Goal: Check status: Check status

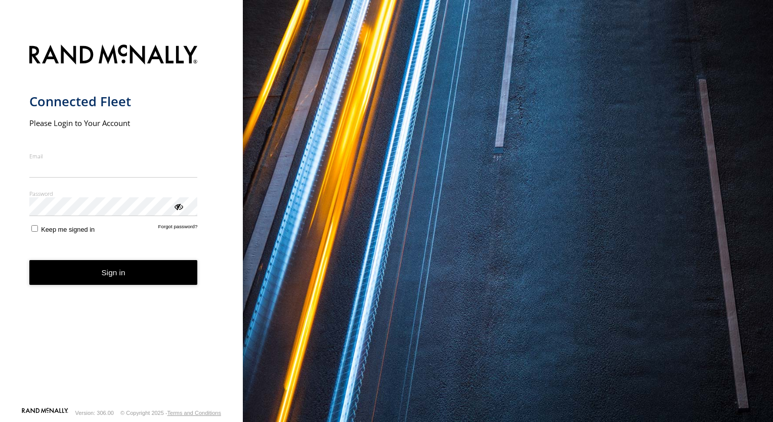
type input "**********"
click at [108, 285] on form "**********" at bounding box center [121, 222] width 185 height 368
click at [119, 274] on button "Sign in" at bounding box center [113, 272] width 168 height 25
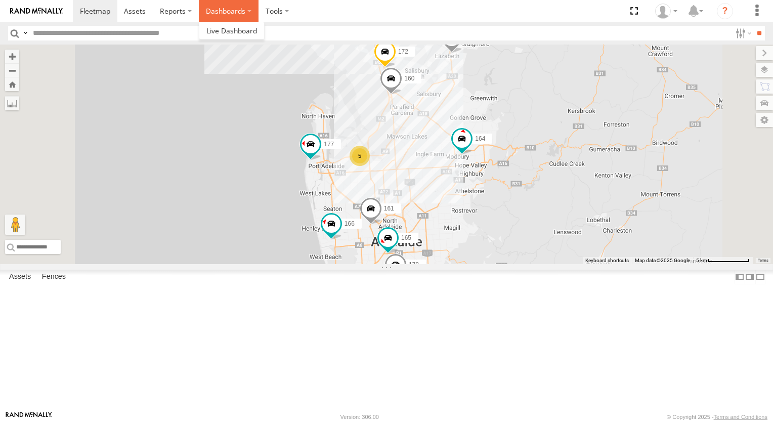
click at [227, 8] on label "Dashboards" at bounding box center [229, 11] width 60 height 22
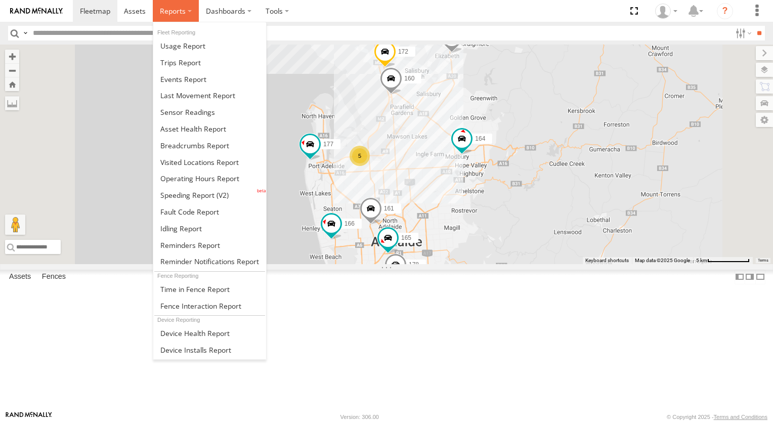
click at [184, 9] on span at bounding box center [173, 11] width 26 height 10
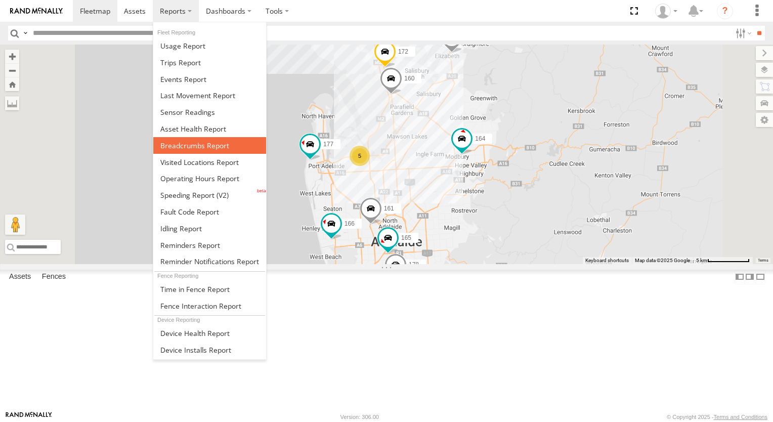
click at [186, 143] on span at bounding box center [194, 146] width 69 height 10
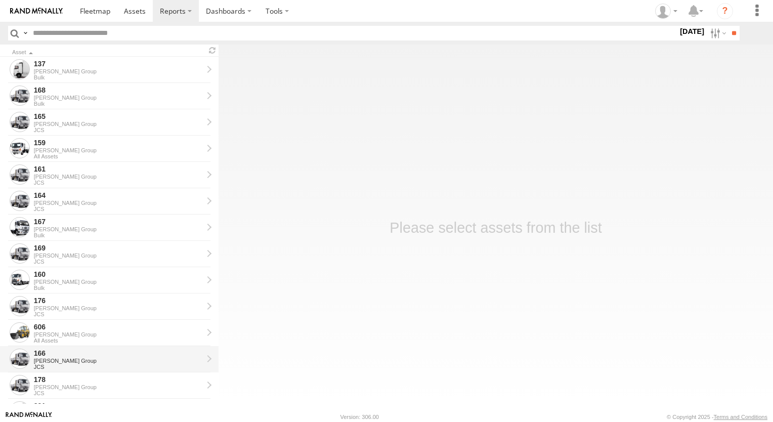
click at [89, 364] on div "JCS" at bounding box center [118, 367] width 169 height 6
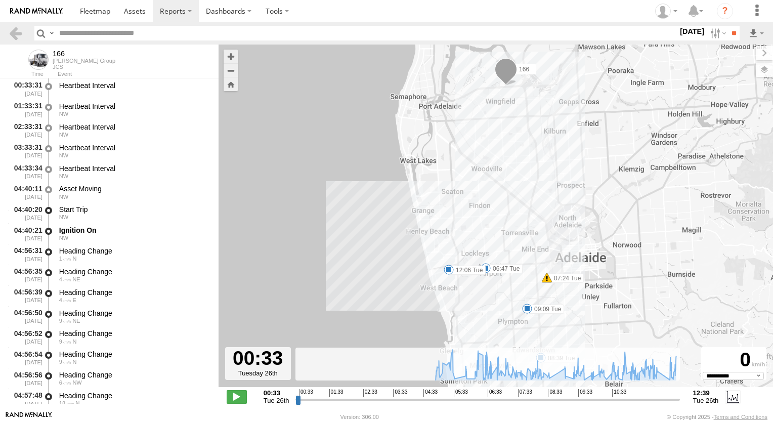
click at [0, 0] on label at bounding box center [0, 0] width 0 height 0
click at [729, 34] on input "**" at bounding box center [734, 33] width 12 height 15
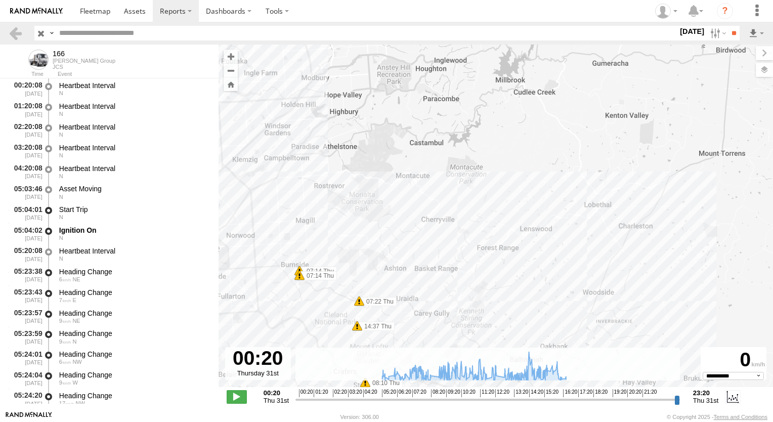
drag, startPoint x: 616, startPoint y: 192, endPoint x: 639, endPoint y: 257, distance: 68.6
click at [639, 257] on div "166 05:37 Thu 07:14 Thu 07:14 Thu 07:22 Thu 07:54 Thu 08:10 Thu 08:58 Thu 11:32…" at bounding box center [495, 221] width 554 height 353
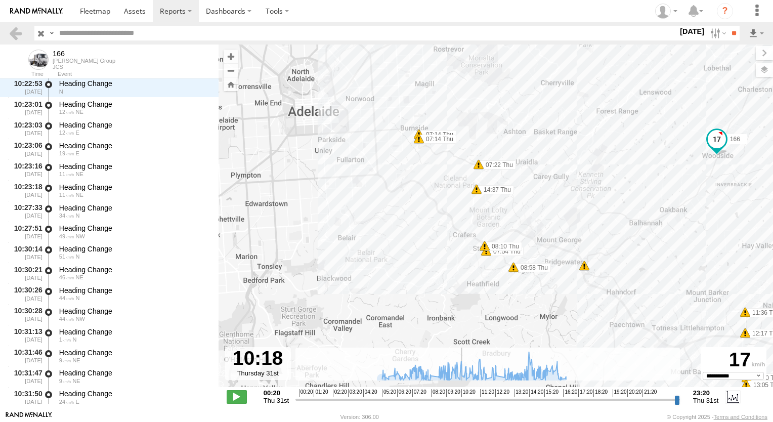
scroll to position [11025, 0]
drag, startPoint x: 298, startPoint y: 397, endPoint x: 462, endPoint y: 387, distance: 164.2
click at [462, 394] on input "range" at bounding box center [487, 399] width 384 height 10
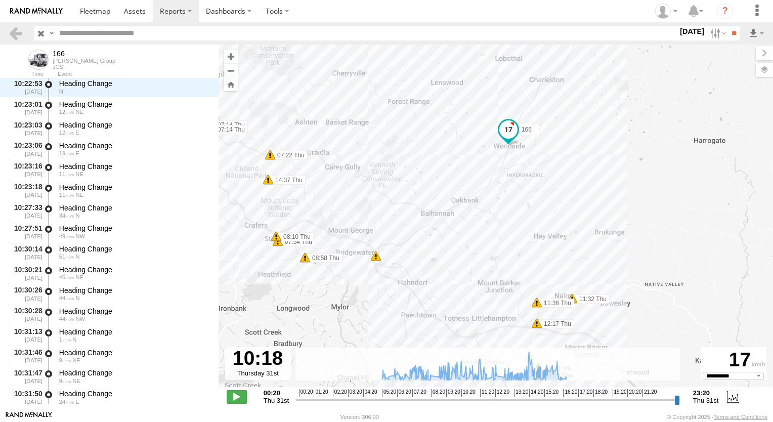
drag, startPoint x: 575, startPoint y: 300, endPoint x: 362, endPoint y: 291, distance: 212.6
click at [362, 291] on div "166 05:37 Thu 07:14 Thu 07:14 Thu 07:22 Thu 07:54 Thu 08:10 Thu 08:58 Thu 11:32…" at bounding box center [495, 221] width 554 height 353
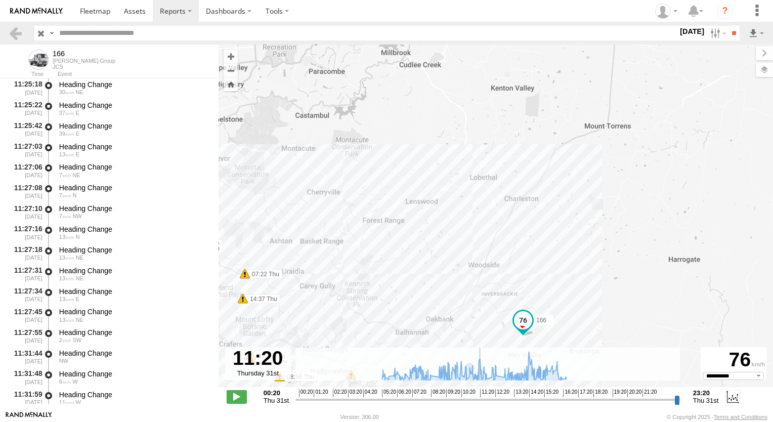
scroll to position [14169, 0]
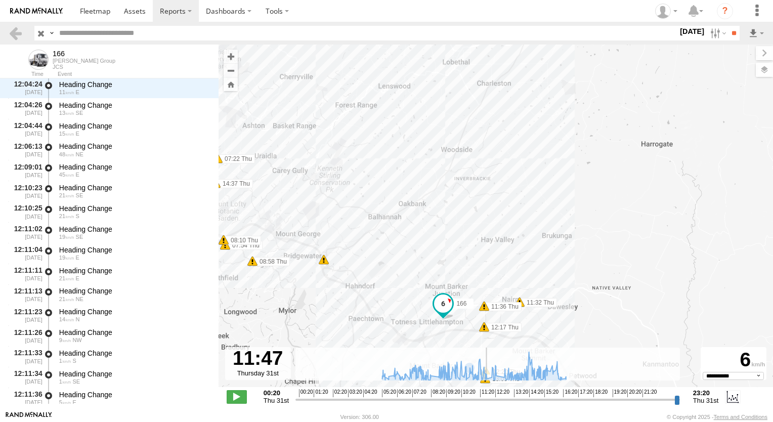
drag, startPoint x: 461, startPoint y: 400, endPoint x: 486, endPoint y: 398, distance: 25.4
click at [486, 398] on input "range" at bounding box center [487, 399] width 384 height 10
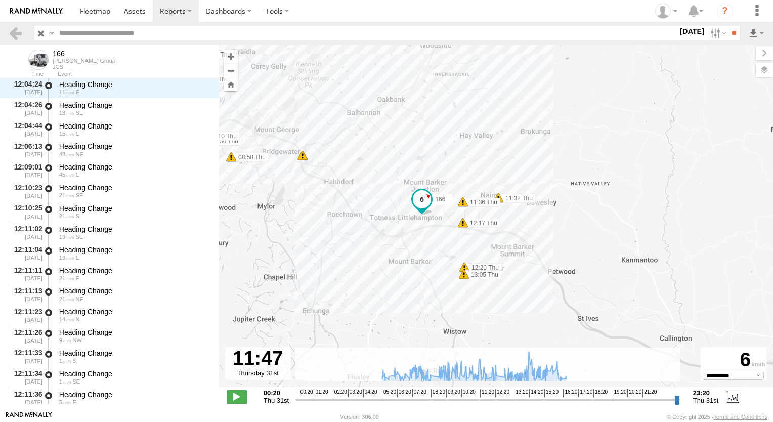
drag, startPoint x: 530, startPoint y: 278, endPoint x: 508, endPoint y: 168, distance: 112.5
click at [508, 168] on div "166 05:37 Thu 07:14 Thu 07:14 Thu 07:22 Thu 07:54 Thu 08:10 Thu 08:58 Thu 11:32…" at bounding box center [495, 221] width 554 height 353
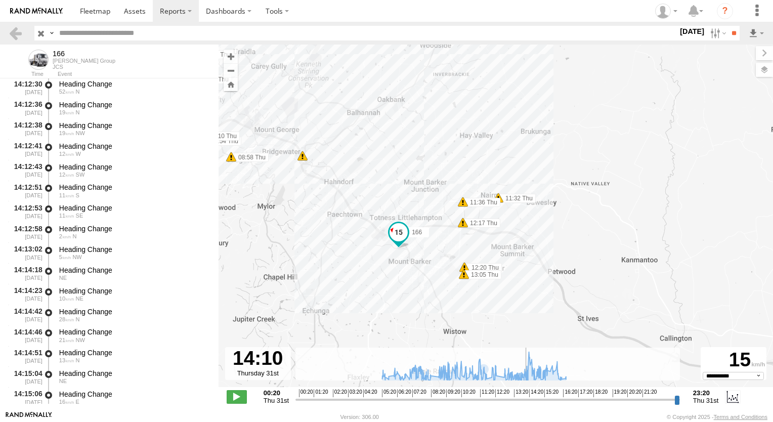
scroll to position [20685, 0]
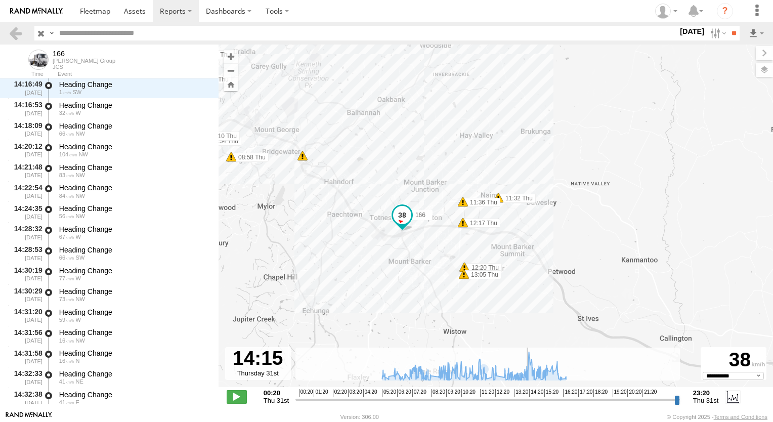
drag, startPoint x: 486, startPoint y: 395, endPoint x: 527, endPoint y: 401, distance: 41.8
click at [527, 401] on input "range" at bounding box center [487, 399] width 384 height 10
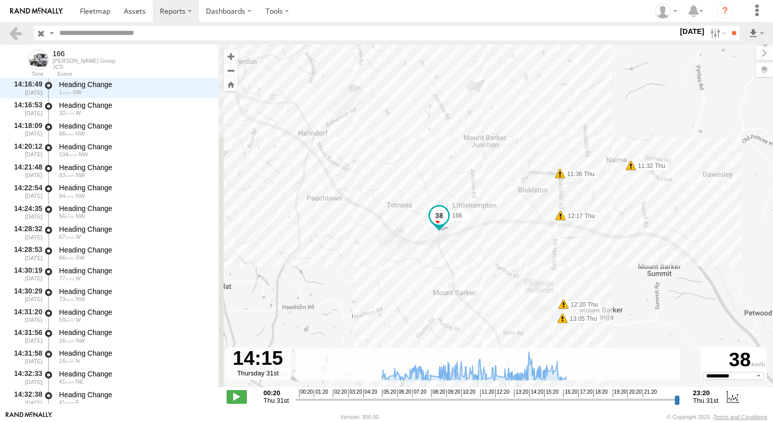
drag, startPoint x: 428, startPoint y: 206, endPoint x: 470, endPoint y: 311, distance: 112.6
click at [470, 311] on div "166 05:37 Thu 07:14 Thu 07:14 Thu 07:22 Thu 07:54 Thu 08:10 Thu 08:58 Thu 11:32…" at bounding box center [495, 221] width 554 height 353
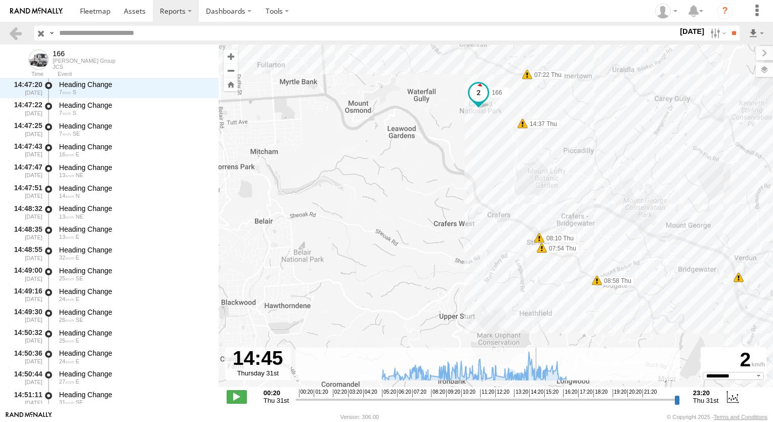
drag, startPoint x: 528, startPoint y: 401, endPoint x: 535, endPoint y: 400, distance: 7.1
click at [535, 400] on input "range" at bounding box center [487, 399] width 384 height 10
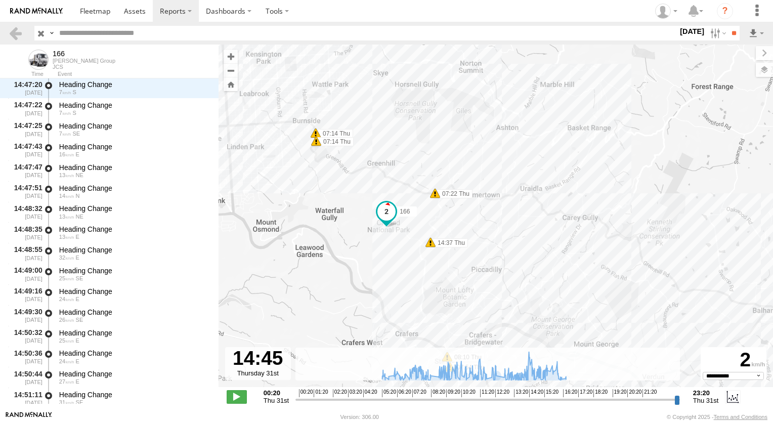
drag, startPoint x: 552, startPoint y: 221, endPoint x: 458, endPoint y: 342, distance: 153.6
click at [458, 342] on div "166 05:37 Thu 07:14 Thu 07:14 Thu 07:22 Thu 07:54 Thu 08:10 Thu 08:58 Thu 11:32…" at bounding box center [495, 221] width 554 height 353
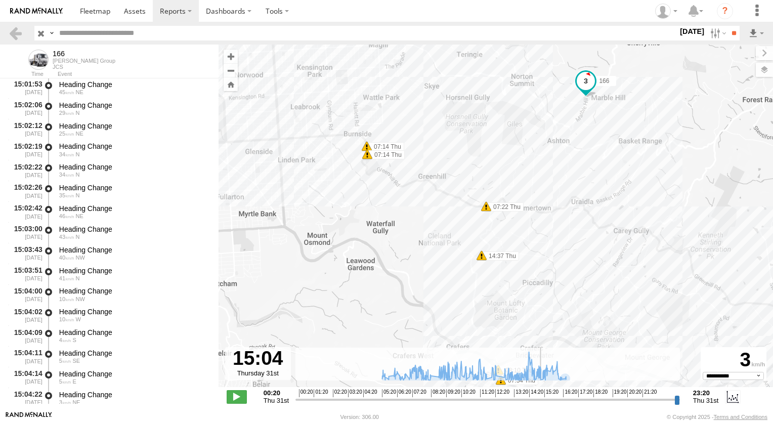
scroll to position [23291, 0]
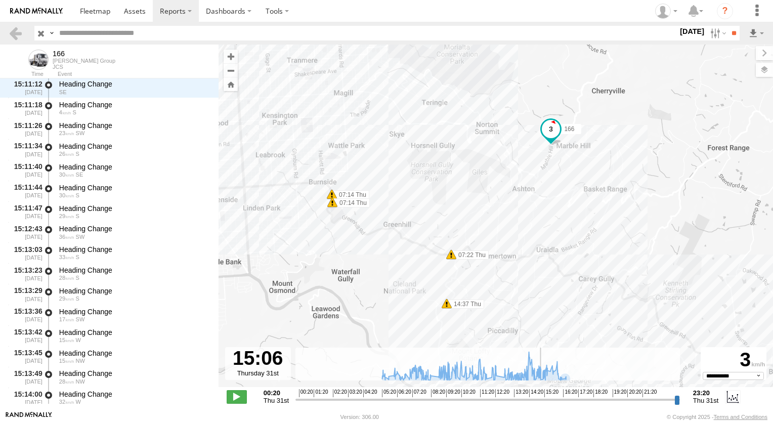
click at [541, 398] on input "range" at bounding box center [487, 399] width 384 height 10
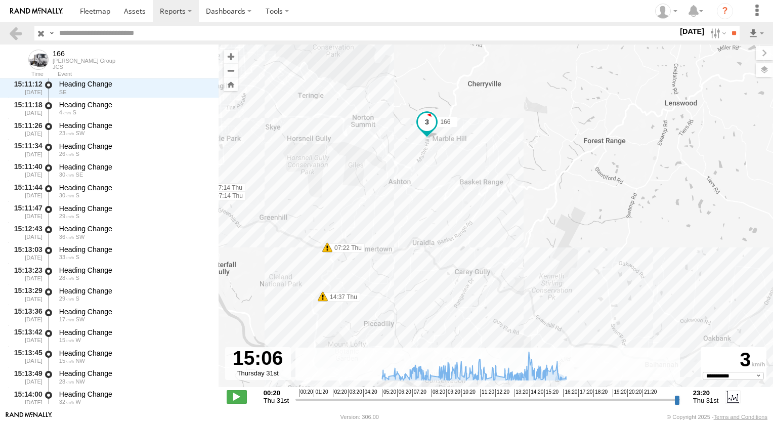
drag, startPoint x: 577, startPoint y: 319, endPoint x: 506, endPoint y: 236, distance: 109.4
click at [506, 236] on div "166 05:37 Thu 07:14 Thu 07:14 Thu 07:22 Thu 07:54 Thu 08:10 Thu 08:58 Thu 11:32…" at bounding box center [495, 221] width 554 height 353
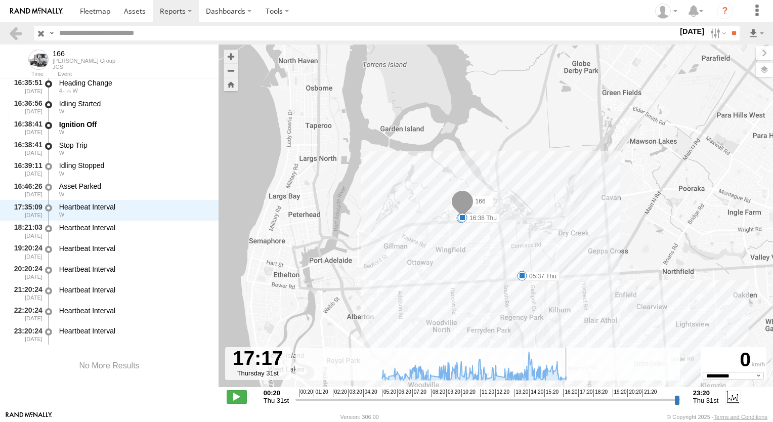
scroll to position [25714, 0]
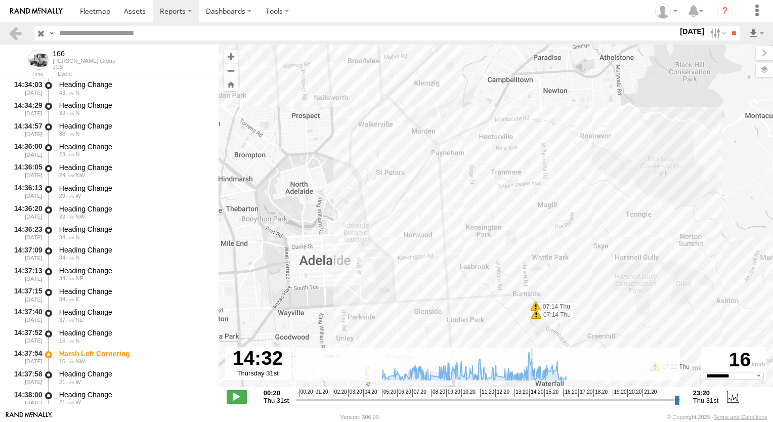
drag, startPoint x: 540, startPoint y: 398, endPoint x: 531, endPoint y: 406, distance: 11.8
click at [531, 404] on input "range" at bounding box center [487, 399] width 384 height 10
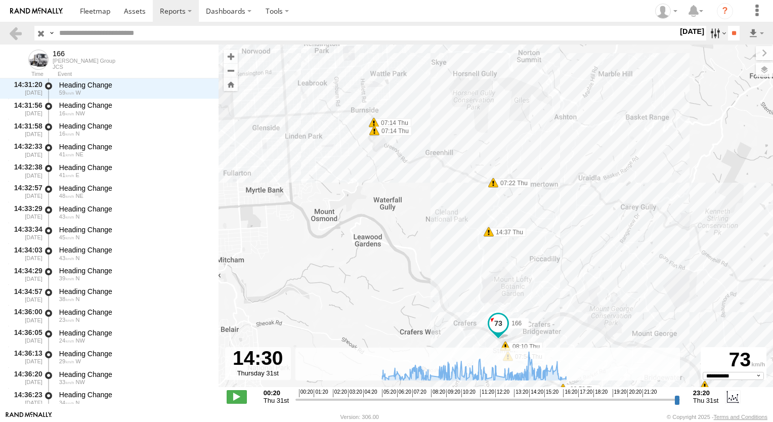
click at [711, 35] on label at bounding box center [717, 33] width 22 height 15
click at [0, 0] on label at bounding box center [0, 0] width 0 height 0
click at [728, 38] on input "**" at bounding box center [734, 33] width 12 height 15
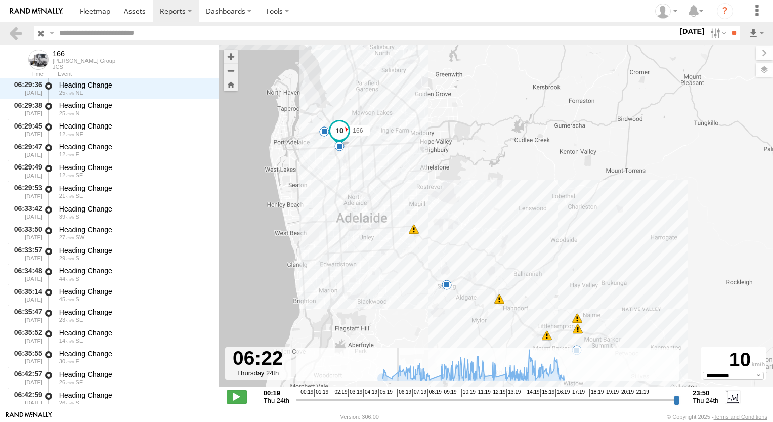
scroll to position [951, 0]
drag, startPoint x: 298, startPoint y: 400, endPoint x: 484, endPoint y: 379, distance: 187.3
click at [484, 394] on input "range" at bounding box center [487, 399] width 383 height 10
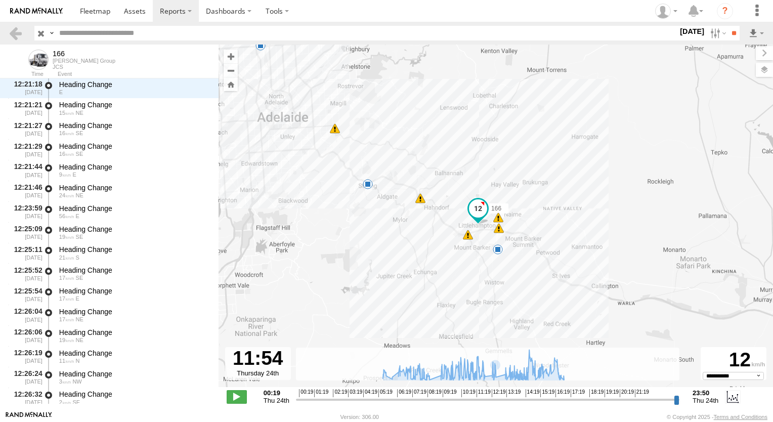
drag, startPoint x: 587, startPoint y: 283, endPoint x: 514, endPoint y: 186, distance: 121.0
click at [514, 186] on div "166 06:00 Thu 08:43 Thu 12:39 Thu 16:33 Thu 16:53 Thu 10:14 Thu 11:46 Thu 12:30…" at bounding box center [495, 221] width 554 height 353
drag, startPoint x: 487, startPoint y: 400, endPoint x: 548, endPoint y: 391, distance: 61.2
click at [548, 394] on input "range" at bounding box center [487, 399] width 383 height 10
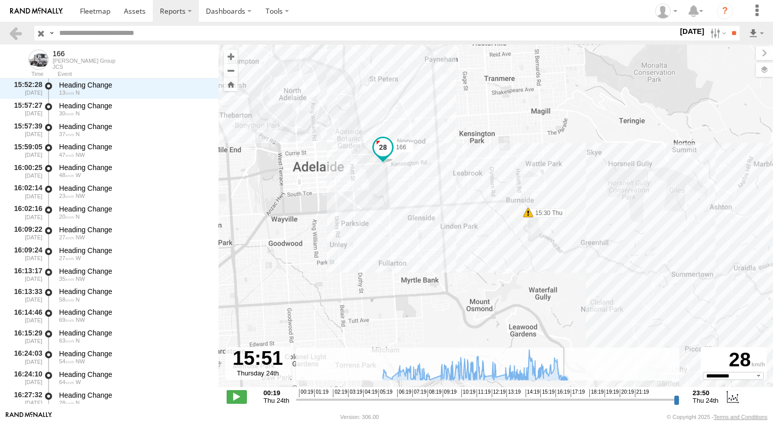
drag, startPoint x: 458, startPoint y: 104, endPoint x: 653, endPoint y: 350, distance: 313.9
click at [653, 350] on div "← Move left → Move right ↑ Move up ↓ Move down + Zoom in - Zoom out Home Jump l…" at bounding box center [495, 228] width 554 height 366
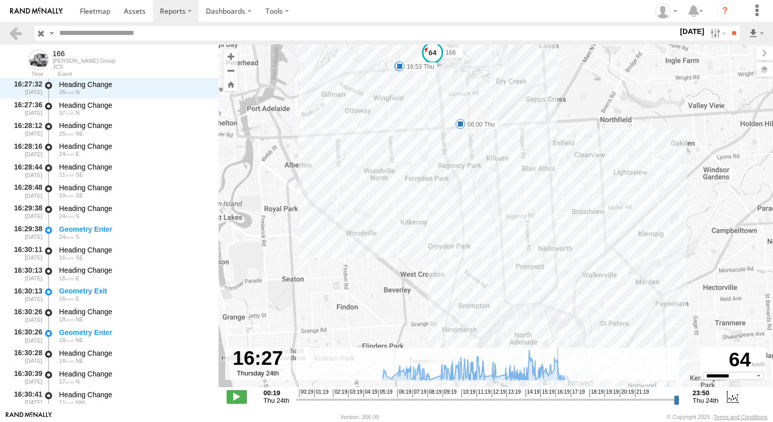
scroll to position [22215, 0]
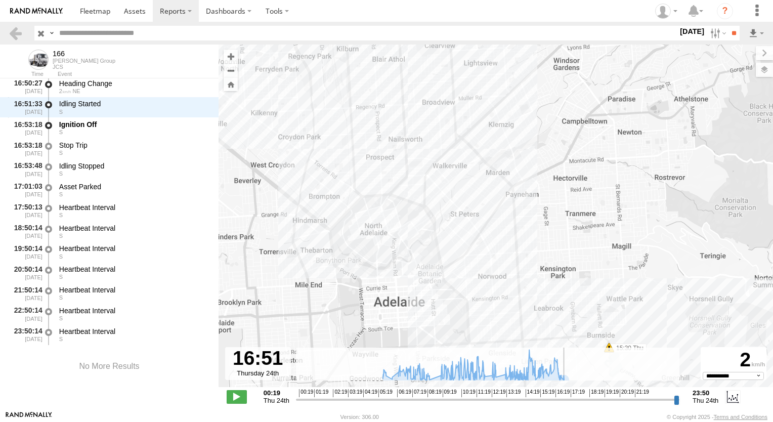
drag, startPoint x: 549, startPoint y: 401, endPoint x: 564, endPoint y: 365, distance: 38.8
click at [564, 394] on input "range" at bounding box center [487, 399] width 383 height 10
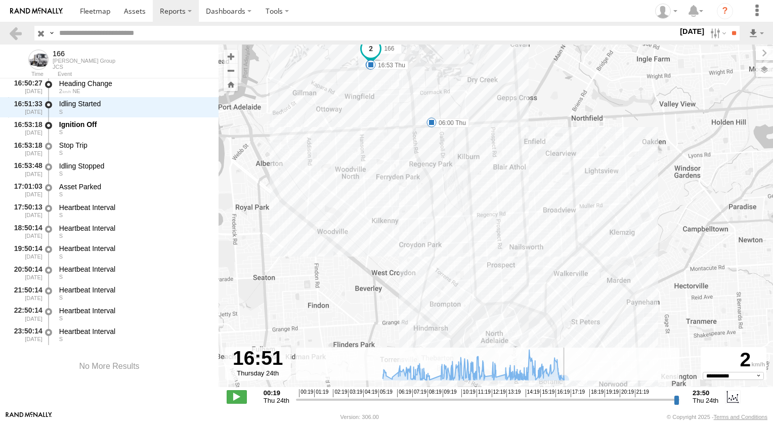
scroll to position [23273, 0]
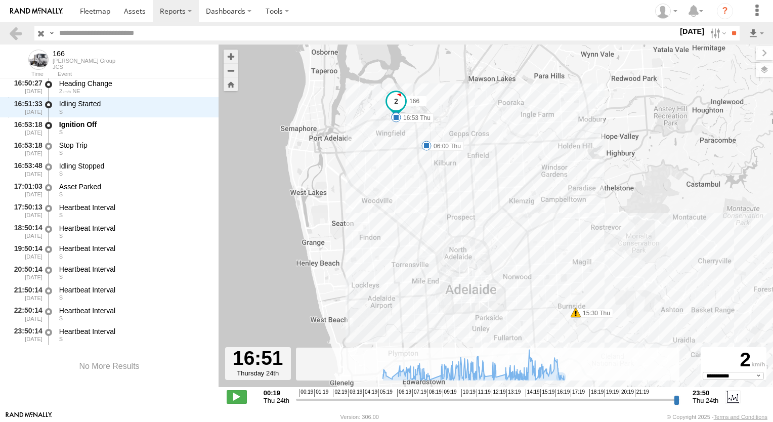
drag, startPoint x: 553, startPoint y: 281, endPoint x: 443, endPoint y: 186, distance: 145.3
click at [443, 186] on div "166 06:00 Thu 08:43 Thu 12:39 Thu 16:33 Thu 16:53 Thu 10:14 Thu 11:46 Thu 12:30…" at bounding box center [495, 221] width 554 height 353
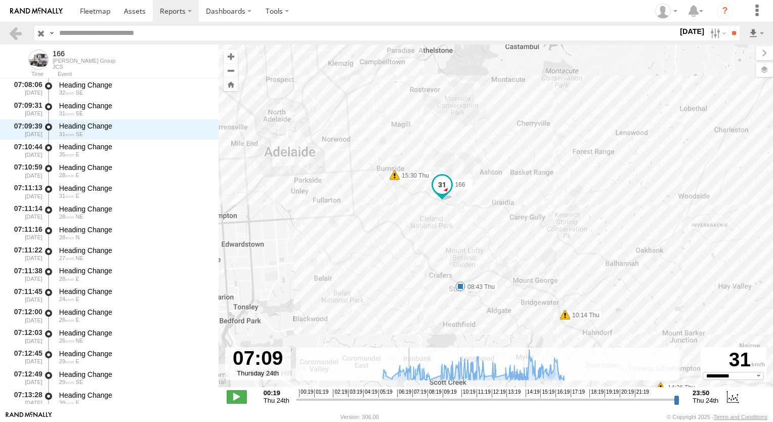
scroll to position [2234, 0]
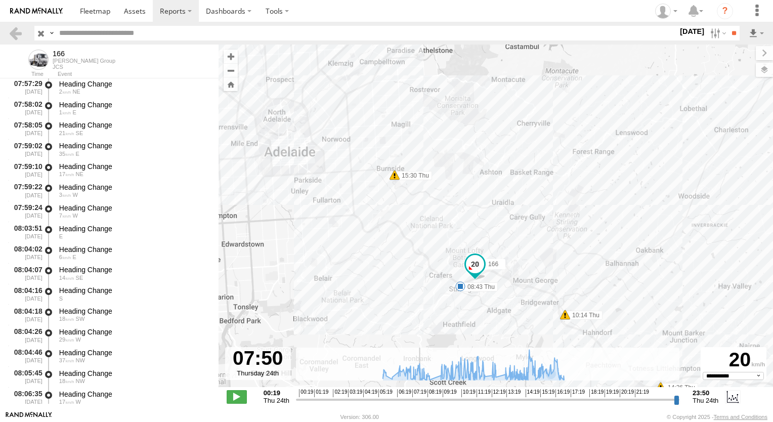
drag, startPoint x: 563, startPoint y: 401, endPoint x: 419, endPoint y: 365, distance: 147.9
click at [419, 394] on input "range" at bounding box center [487, 399] width 383 height 10
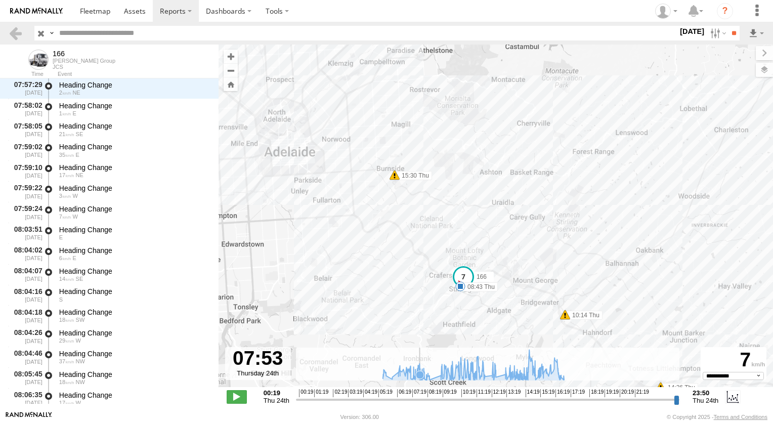
click at [419, 365] on icon at bounding box center [473, 364] width 191 height 30
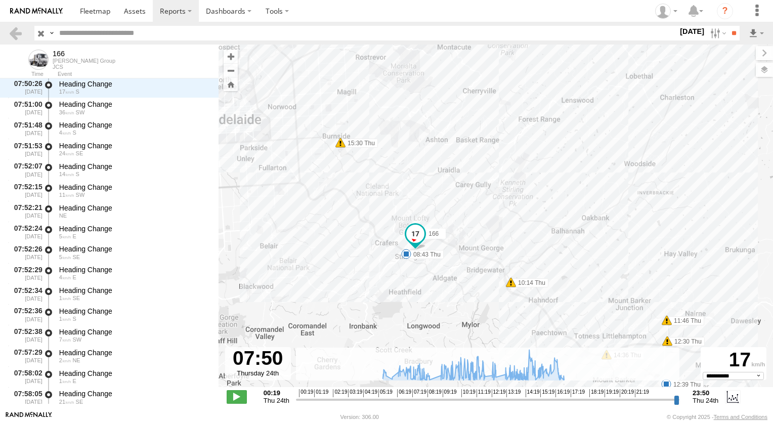
drag, startPoint x: 450, startPoint y: 321, endPoint x: 394, endPoint y: 288, distance: 65.1
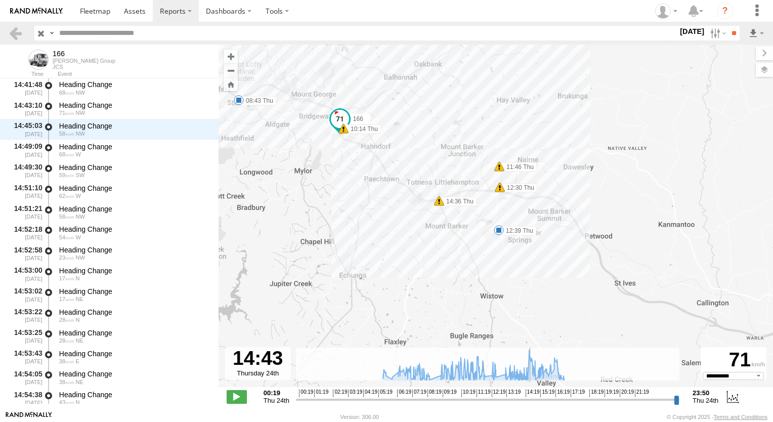
scroll to position [18616, 0]
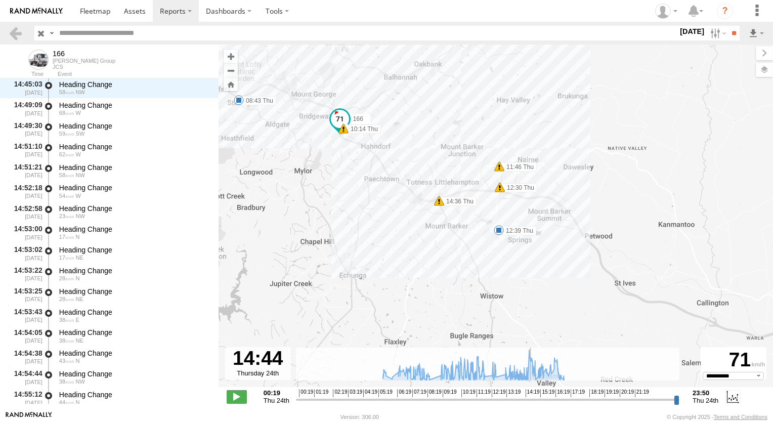
drag, startPoint x: 419, startPoint y: 400, endPoint x: 530, endPoint y: 377, distance: 113.2
click at [530, 394] on input "range" at bounding box center [487, 399] width 383 height 10
click at [710, 32] on label at bounding box center [717, 33] width 22 height 15
click at [0, 0] on label at bounding box center [0, 0] width 0 height 0
click at [728, 30] on input "**" at bounding box center [734, 33] width 12 height 15
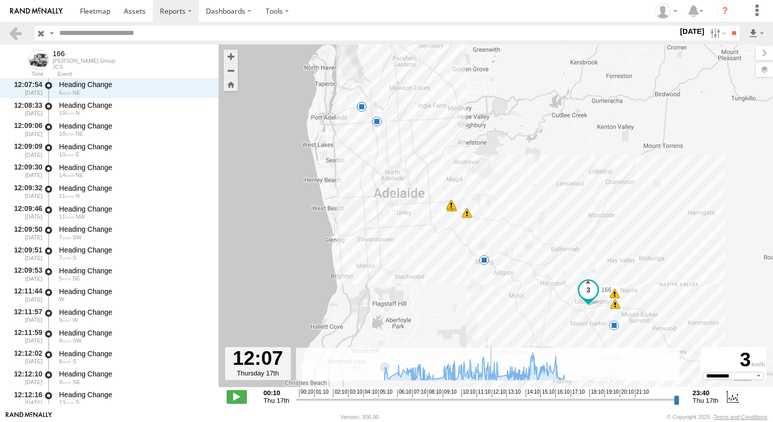
scroll to position [12556, 0]
drag, startPoint x: 299, startPoint y: 400, endPoint x: 534, endPoint y: 384, distance: 235.7
click at [534, 394] on input "range" at bounding box center [487, 399] width 383 height 10
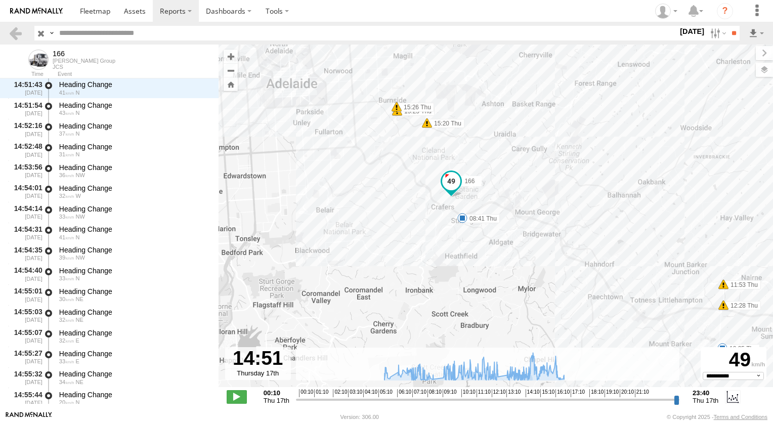
drag, startPoint x: 493, startPoint y: 228, endPoint x: 521, endPoint y: 312, distance: 89.2
click at [521, 312] on div "166 05:43 Thu 08:41 Thu 12:35 Thu 16:19 Thu 16:44 Thu 11:53 Thu 12:28 Thu 15:20…" at bounding box center [495, 221] width 554 height 353
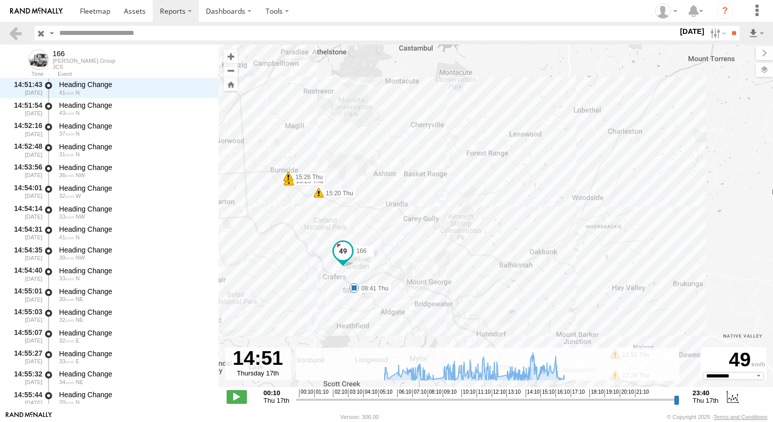
drag, startPoint x: 678, startPoint y: 231, endPoint x: 558, endPoint y: 218, distance: 120.0
click at [558, 218] on div "166 05:43 Thu 08:41 Thu 12:35 Thu 16:19 Thu 16:44 Thu 11:53 Thu 12:28 Thu 15:20…" at bounding box center [495, 221] width 554 height 353
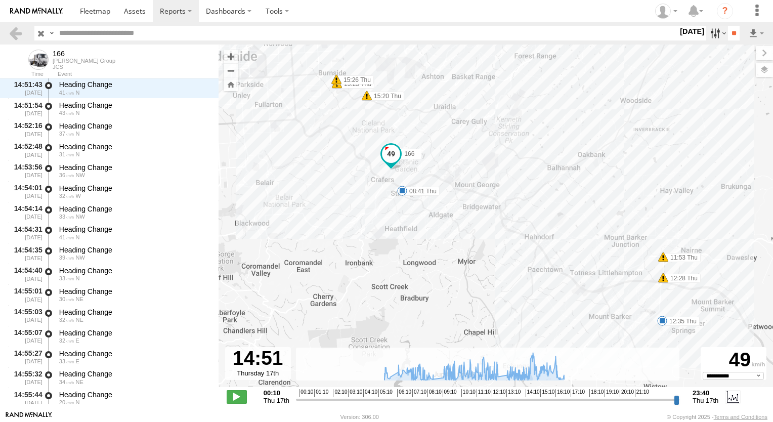
click at [709, 31] on label at bounding box center [717, 33] width 22 height 15
click at [0, 0] on label at bounding box center [0, 0] width 0 height 0
click at [0, 0] on label "×" at bounding box center [0, 0] width 0 height 0
click at [0, 0] on label at bounding box center [0, 0] width 0 height 0
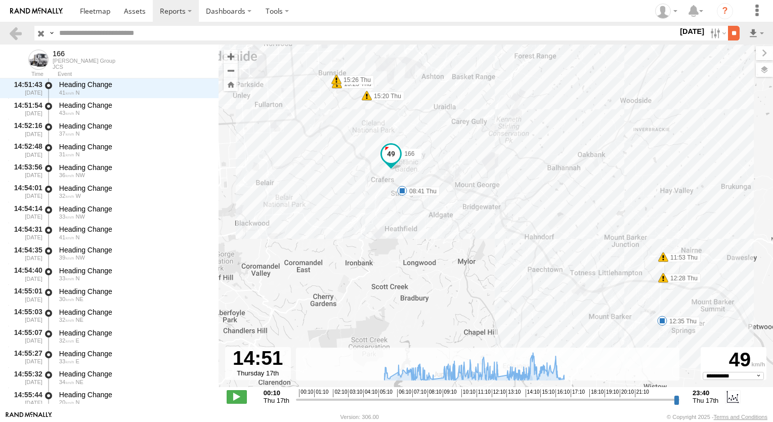
click at [736, 39] on input "**" at bounding box center [734, 33] width 12 height 15
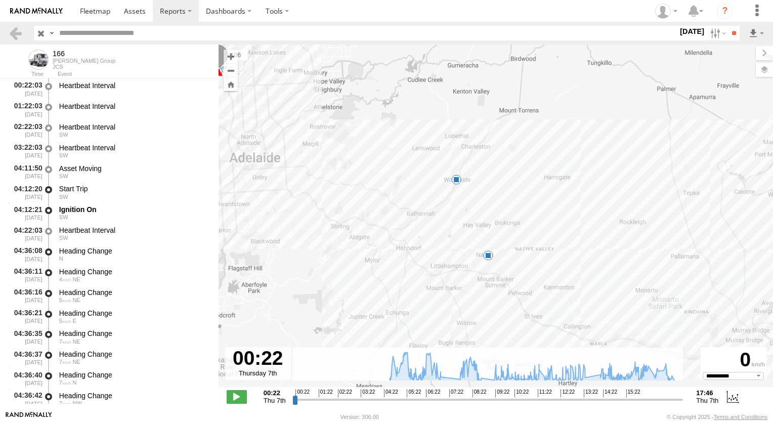
drag, startPoint x: 451, startPoint y: 248, endPoint x: 505, endPoint y: 235, distance: 55.2
click at [505, 235] on div "166 08:48 Thu 13:40 Thu 17:29 Thu 17:33 Thu 17:35 Thu 17:46 Thu" at bounding box center [495, 221] width 554 height 353
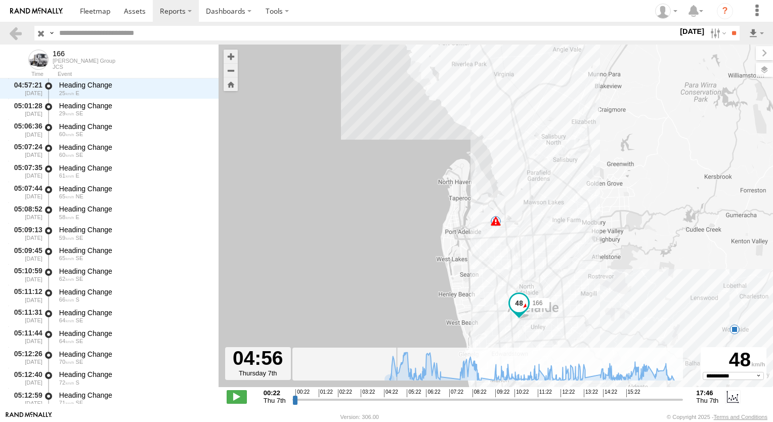
drag, startPoint x: 298, startPoint y: 400, endPoint x: 395, endPoint y: 400, distance: 97.6
click at [395, 400] on input "range" at bounding box center [487, 399] width 391 height 10
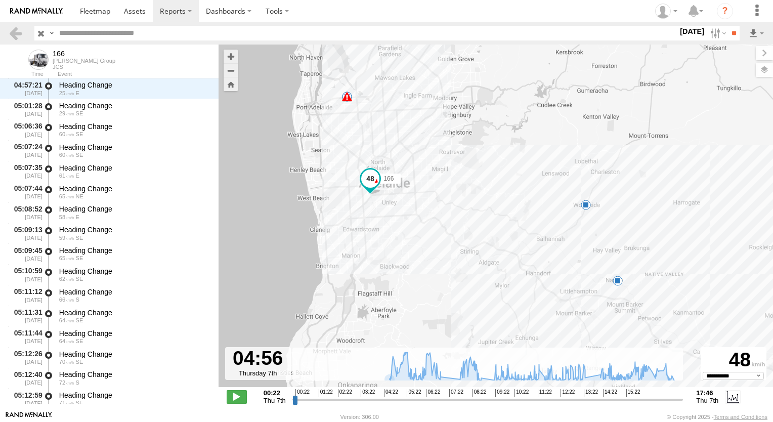
drag, startPoint x: 384, startPoint y: 304, endPoint x: 234, endPoint y: 174, distance: 199.0
click at [234, 174] on div "166 08:48 Thu 13:40 Thu 17:29 Thu 17:33 Thu 17:35 Thu 17:46 Thu" at bounding box center [495, 221] width 554 height 353
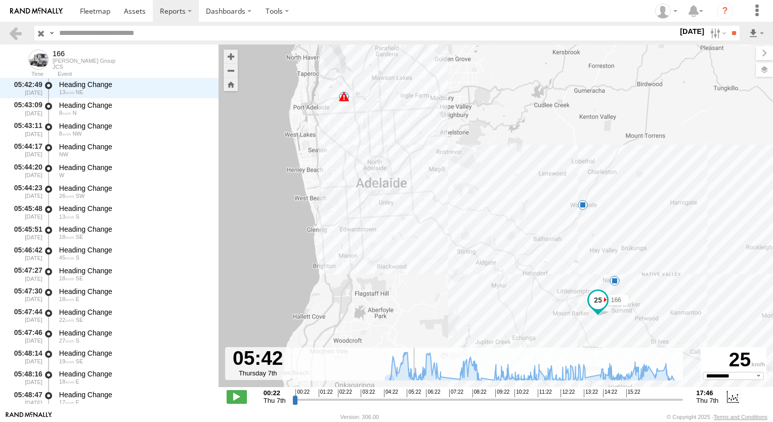
drag, startPoint x: 395, startPoint y: 400, endPoint x: 413, endPoint y: 400, distance: 17.7
click at [413, 400] on input "range" at bounding box center [487, 399] width 391 height 10
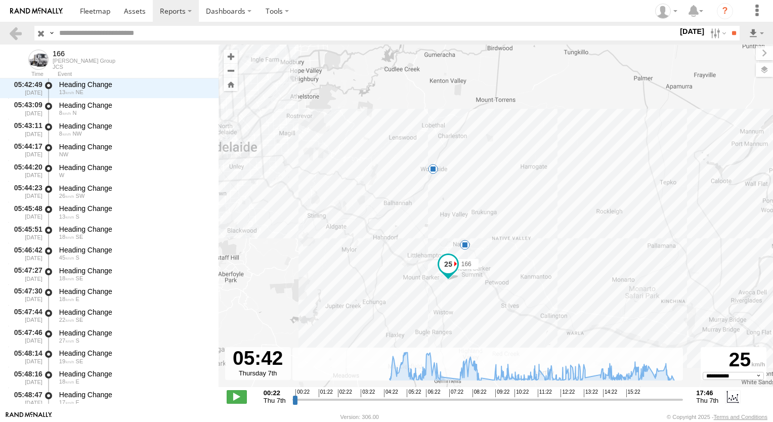
drag, startPoint x: 458, startPoint y: 328, endPoint x: 306, endPoint y: 291, distance: 155.7
click at [306, 291] on div "166 08:48 Thu 13:40 Thu 17:29 Thu 17:33 Thu 17:35 Thu 17:46 Thu" at bounding box center [495, 221] width 554 height 353
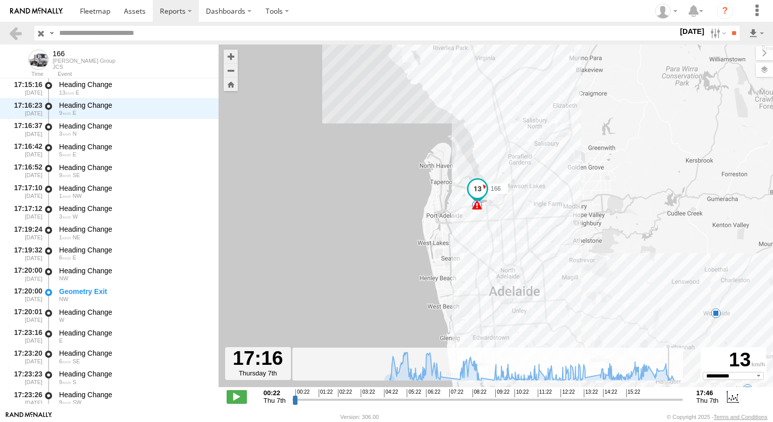
scroll to position [22567, 0]
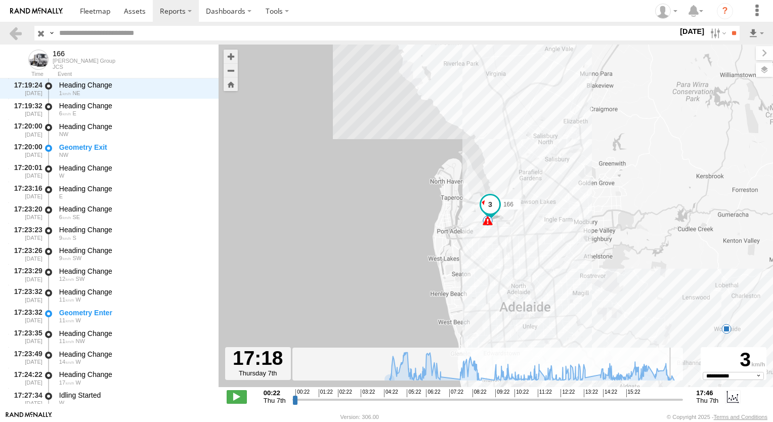
drag, startPoint x: 411, startPoint y: 402, endPoint x: 670, endPoint y: 387, distance: 258.8
click at [670, 394] on input "range" at bounding box center [487, 399] width 391 height 10
click at [670, 387] on div "**********" at bounding box center [495, 397] width 554 height 21
click at [670, 395] on input "range" at bounding box center [487, 399] width 391 height 10
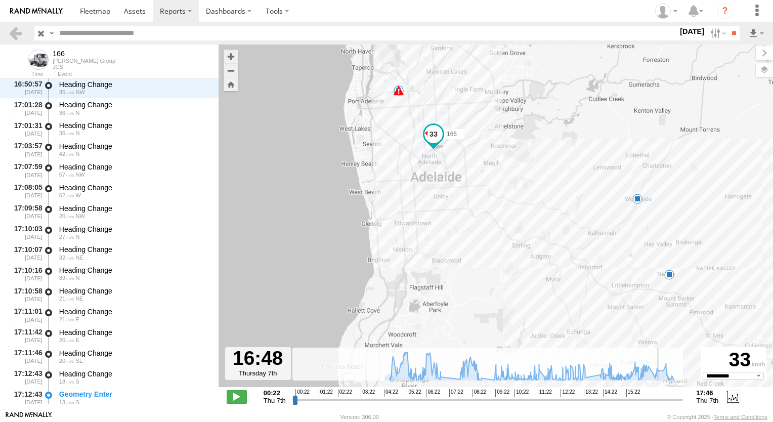
scroll to position [21947, 0]
drag, startPoint x: 670, startPoint y: 399, endPoint x: 658, endPoint y: 411, distance: 16.5
type input "**********"
click at [658, 404] on input "range" at bounding box center [487, 399] width 391 height 10
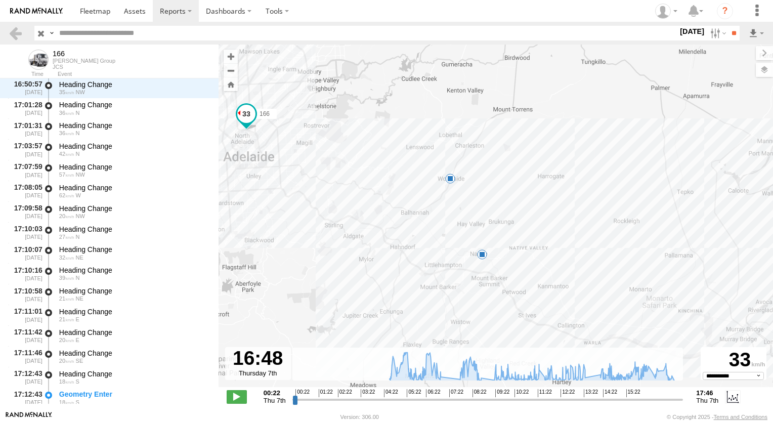
drag, startPoint x: 610, startPoint y: 339, endPoint x: 421, endPoint y: 318, distance: 189.8
click at [421, 318] on div "166 08:48 Thu 13:40 Thu 17:29 Thu 17:33 Thu 17:35 Thu 17:46 Thu" at bounding box center [495, 221] width 554 height 353
